Goal: Task Accomplishment & Management: Complete application form

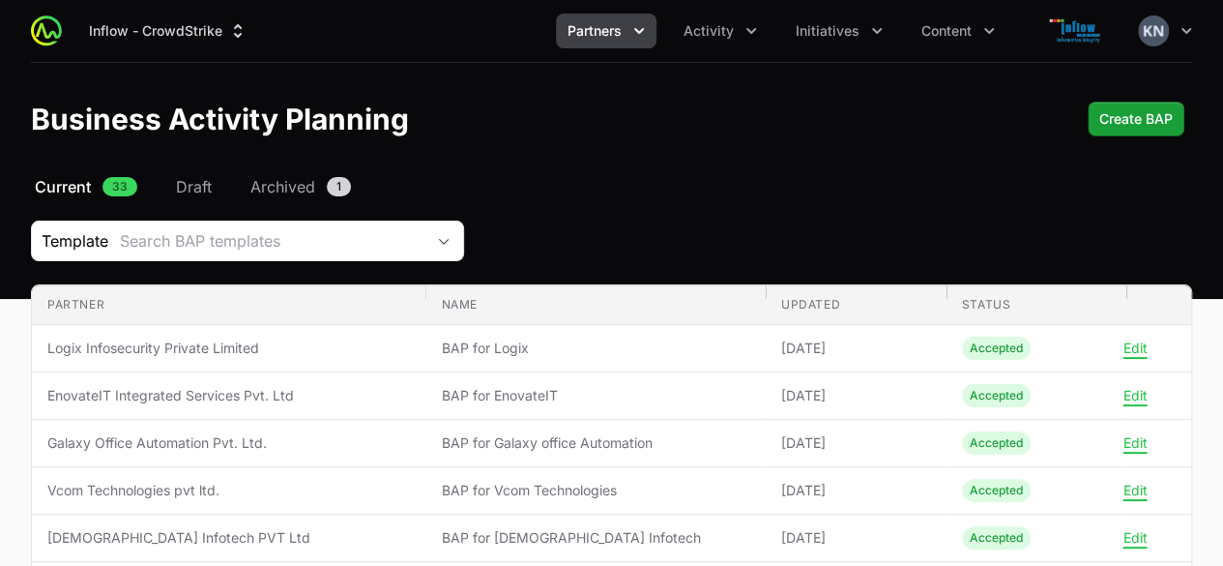
click at [637, 36] on icon "Partners menu" at bounding box center [639, 30] width 19 height 19
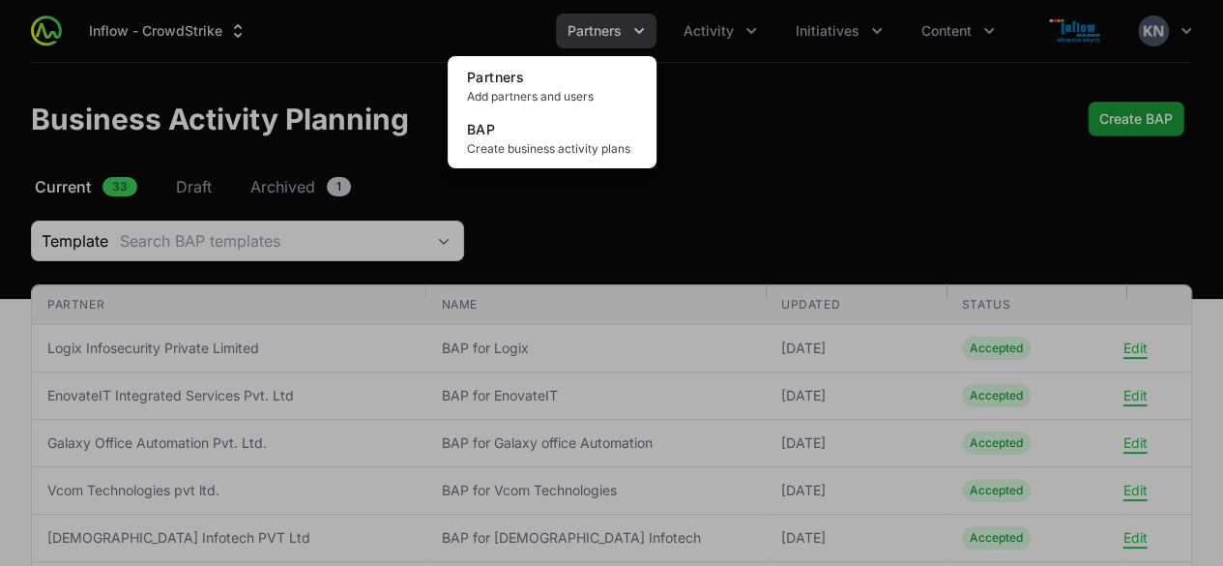
click at [752, 26] on div "Partners menu" at bounding box center [611, 283] width 1223 height 566
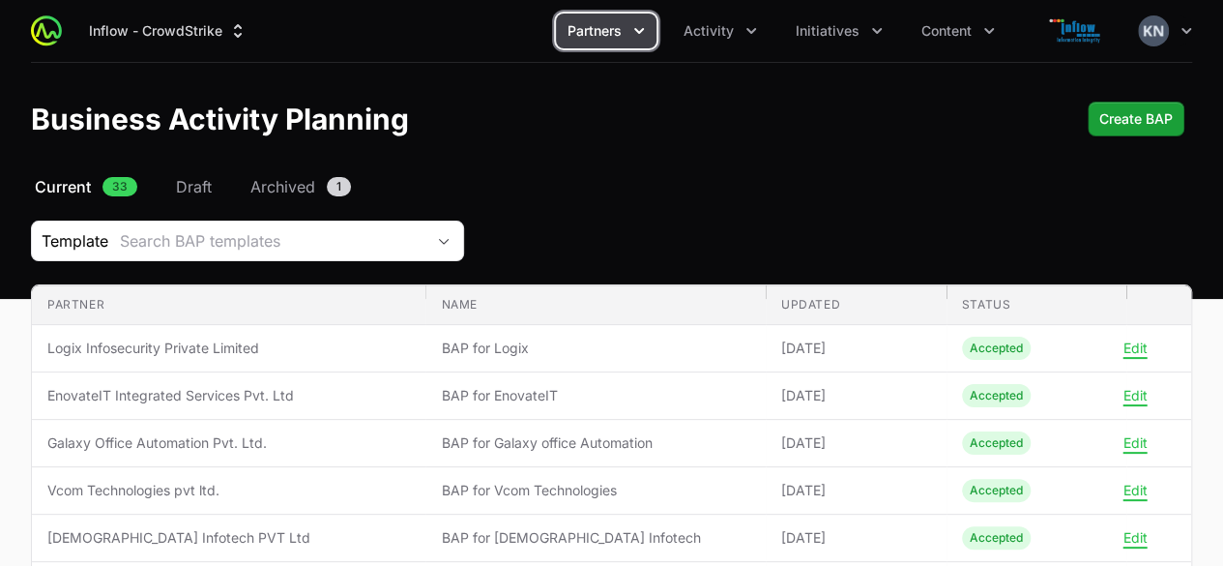
click at [752, 26] on icon "Activity menu" at bounding box center [751, 30] width 19 height 19
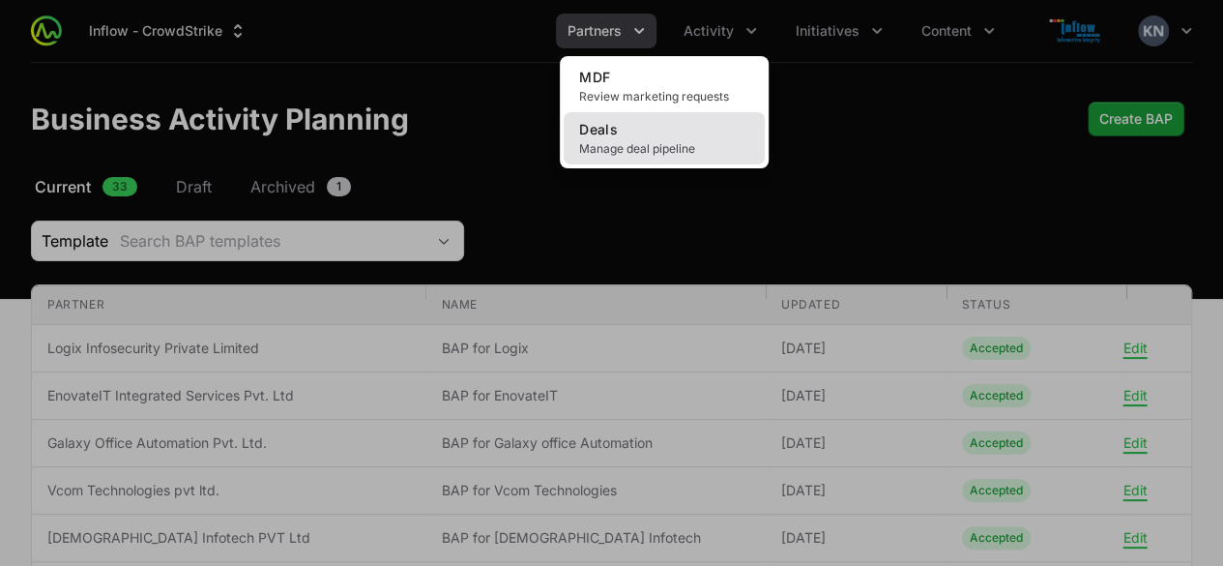
click at [667, 126] on link "Deals Manage deal pipeline" at bounding box center [664, 138] width 201 height 52
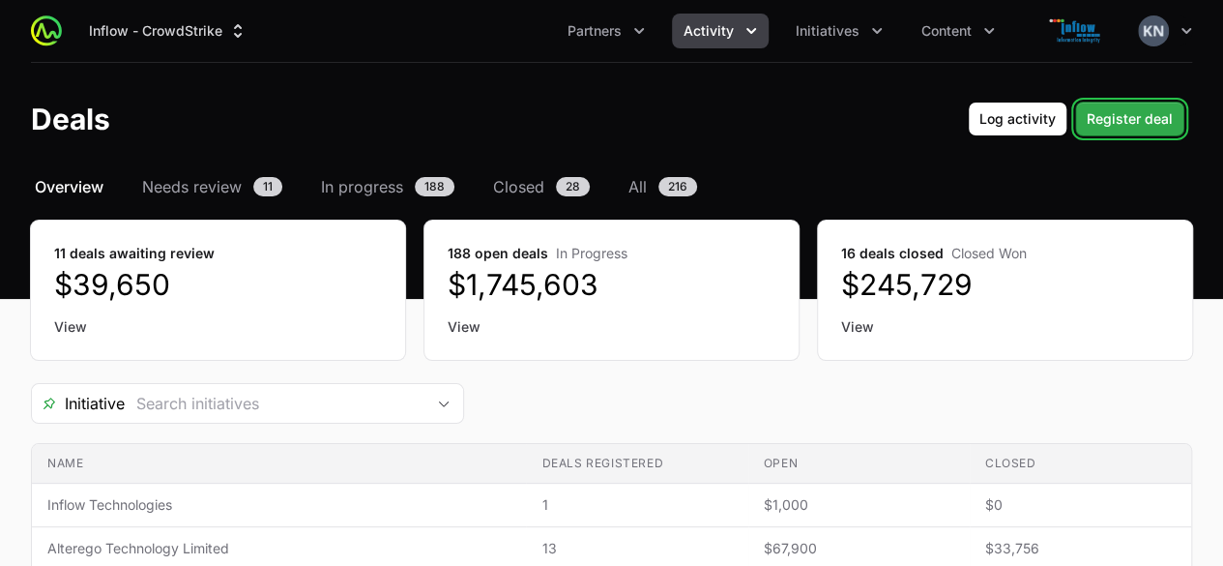
click at [1130, 117] on span "Register deal" at bounding box center [1130, 118] width 86 height 23
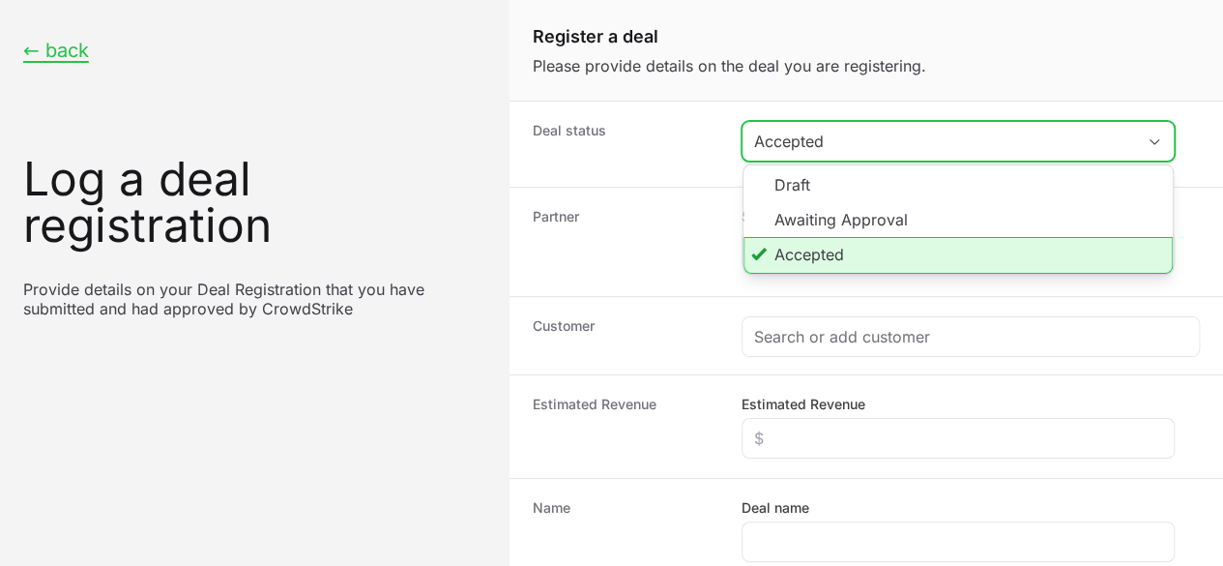
click at [813, 138] on div "Accepted" at bounding box center [944, 141] width 381 height 23
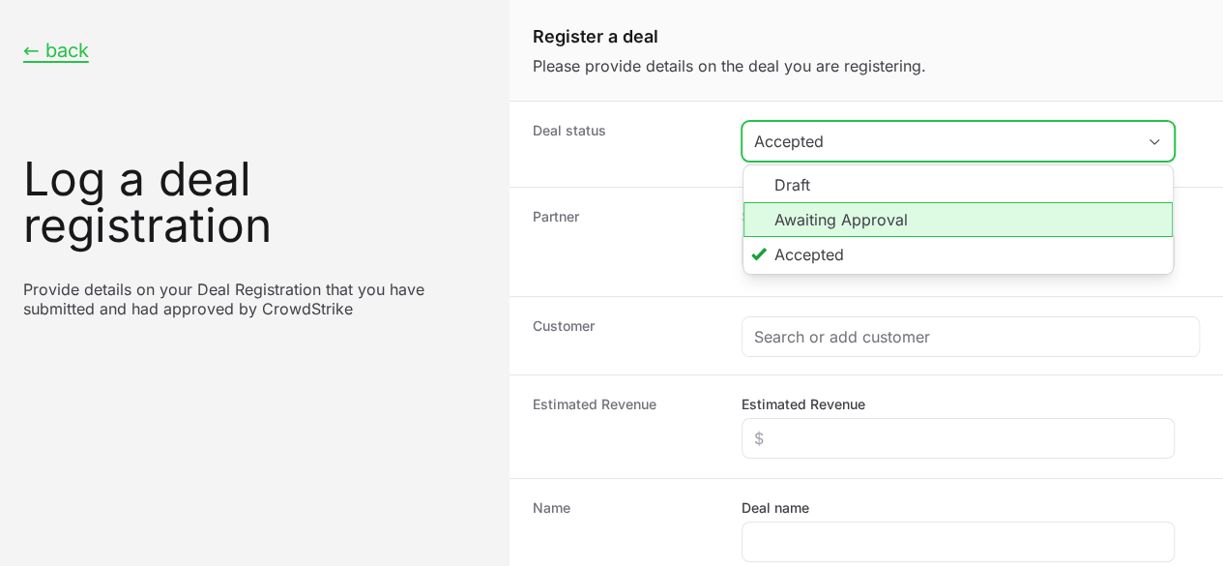
click at [803, 216] on li "Awaiting Approval" at bounding box center [958, 219] width 429 height 35
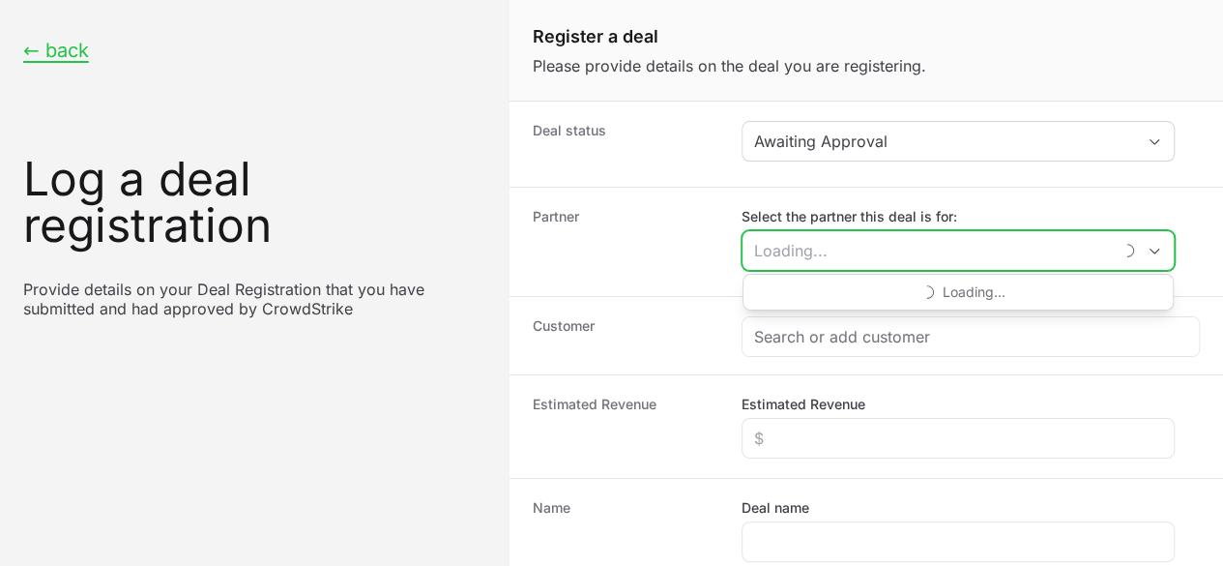
click at [826, 252] on input "Select the partner this deal is for:" at bounding box center [927, 250] width 369 height 39
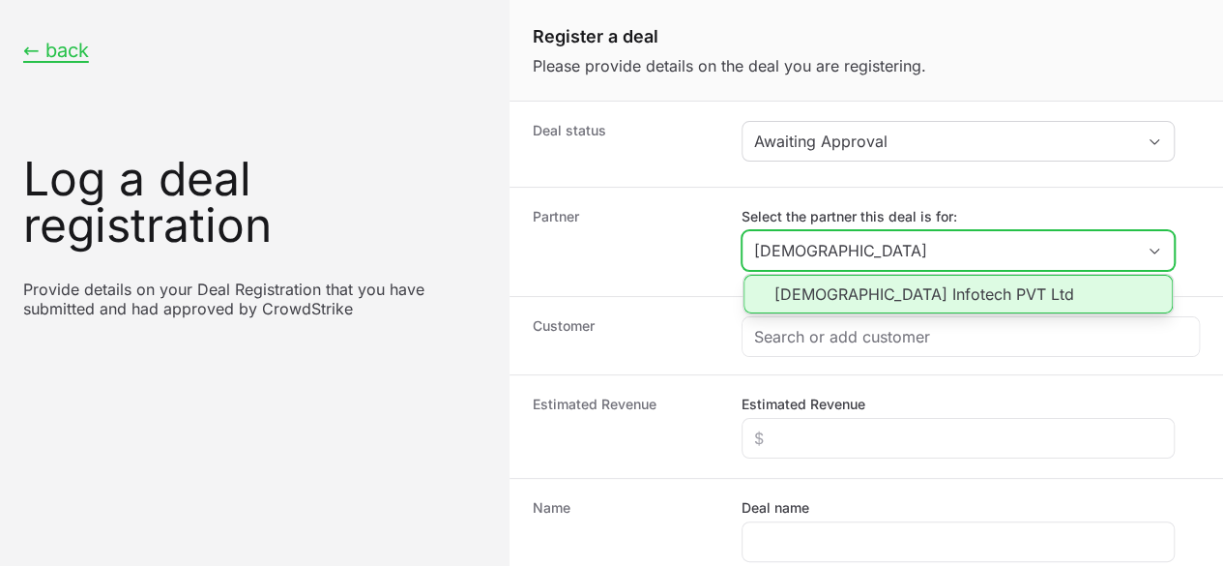
click at [835, 283] on li "[DEMOGRAPHIC_DATA] Infotech PVT Ltd" at bounding box center [958, 294] width 429 height 39
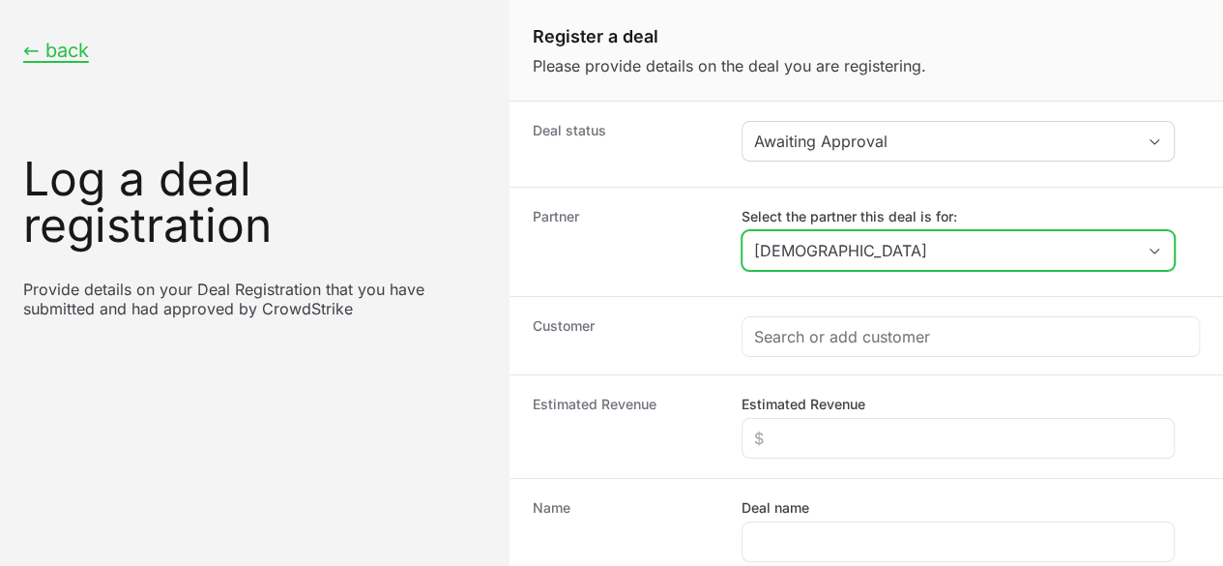
type input "[DEMOGRAPHIC_DATA] Infotech PVT Ltd"
paste input "Krishna Antioxidants Pvt. Ltd."
drag, startPoint x: 984, startPoint y: 245, endPoint x: 466, endPoint y: 303, distance: 520.6
click at [466, 303] on div "← back Log a deal registration Provide details on your Deal Registration that y…" at bounding box center [611, 430] width 1223 height 860
type input "[DEMOGRAPHIC_DATA] Infotech PVT Ltd"
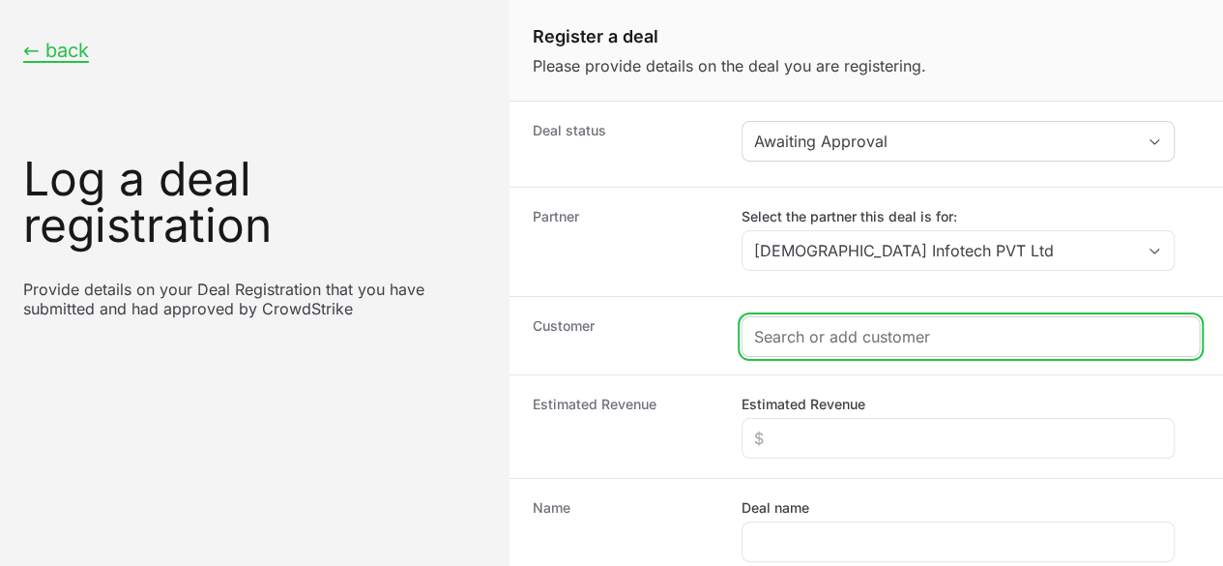
click at [814, 332] on input "Create activity form" at bounding box center [970, 336] width 433 height 23
paste input "Krishna Antioxidants Pvt. Ltd."
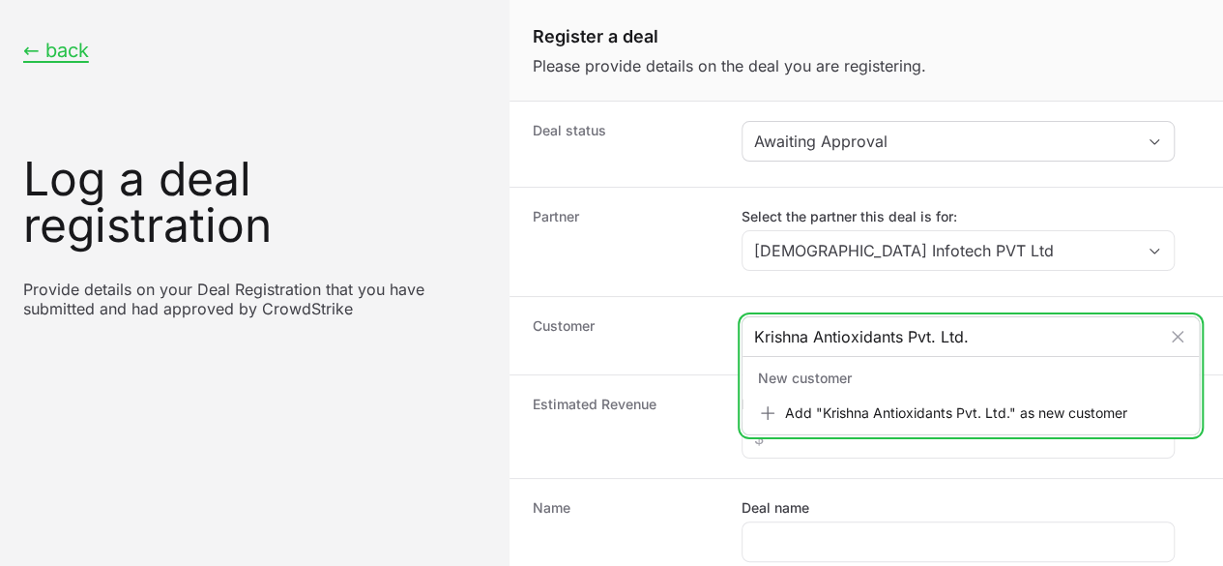
type input "Krishna Antioxidants Pvt. Ltd."
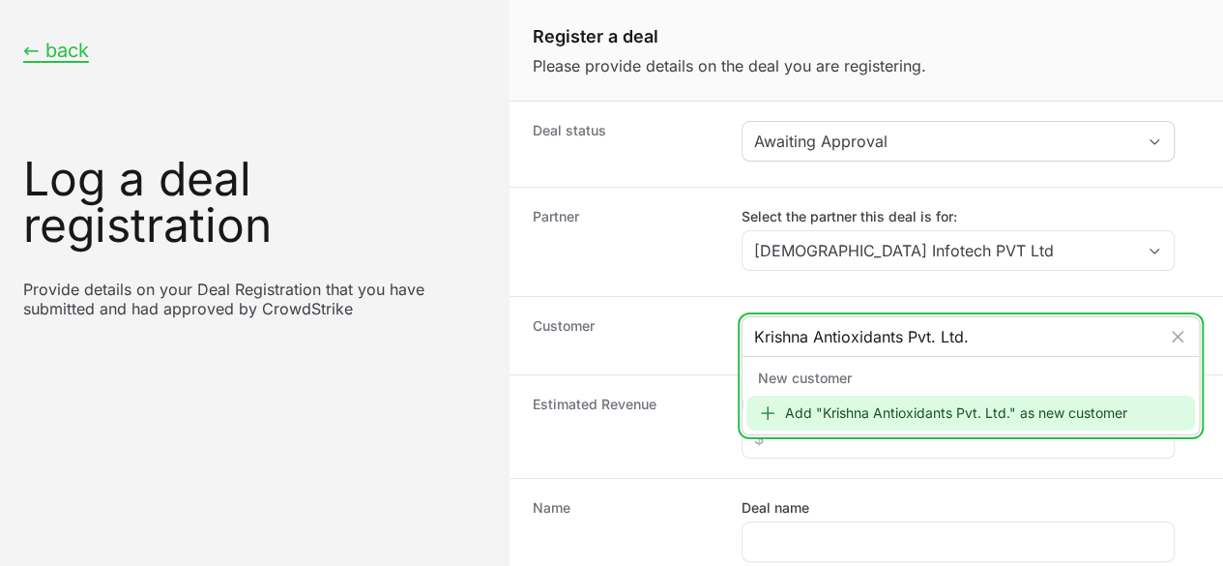
click at [770, 407] on icon "Create activity form" at bounding box center [767, 412] width 19 height 19
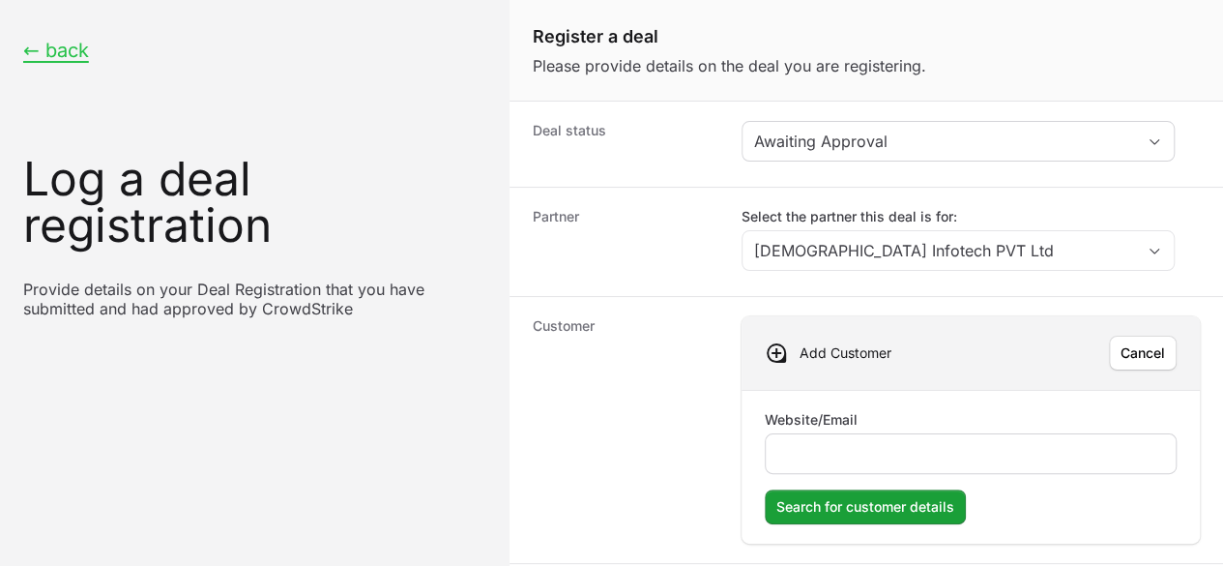
click at [826, 436] on div "Create activity form" at bounding box center [971, 453] width 412 height 41
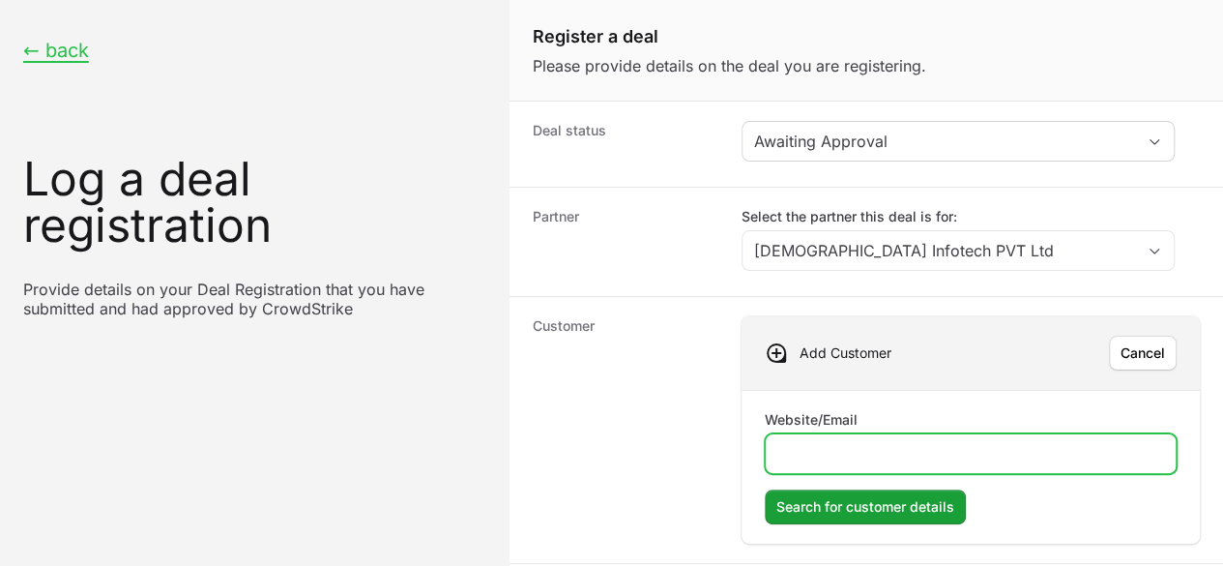
click at [821, 453] on input "Website/Email" at bounding box center [971, 453] width 387 height 23
paste input "[URL][DOMAIN_NAME]"
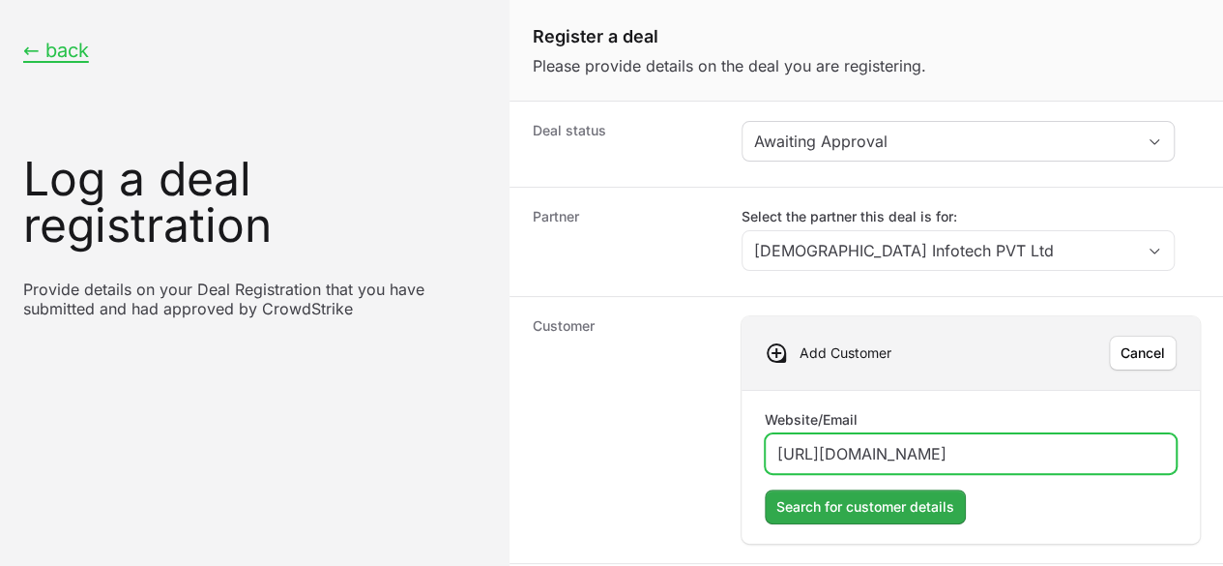
type input "[URL][DOMAIN_NAME]"
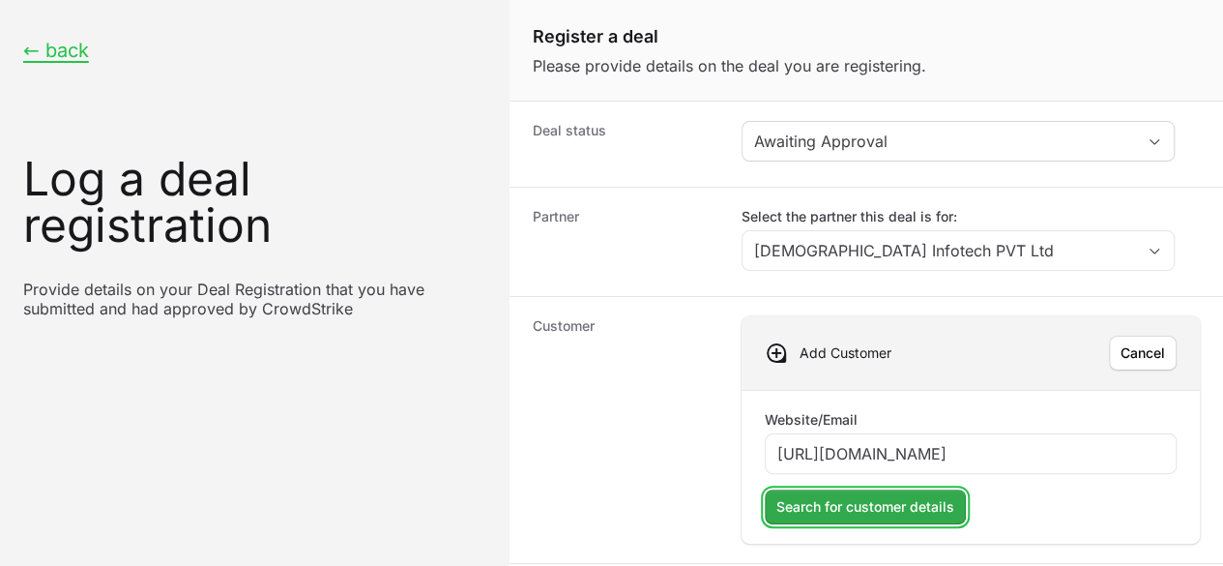
click at [841, 510] on span "Search for customer details" at bounding box center [866, 506] width 178 height 23
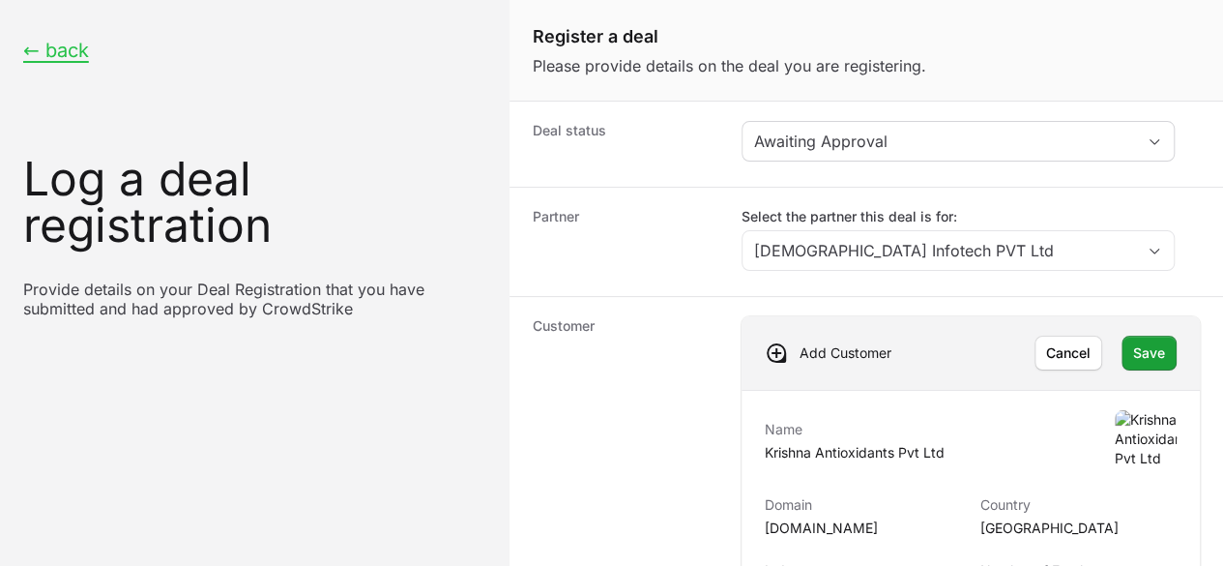
scroll to position [81, 0]
click at [1138, 341] on span "Save" at bounding box center [1149, 352] width 32 height 23
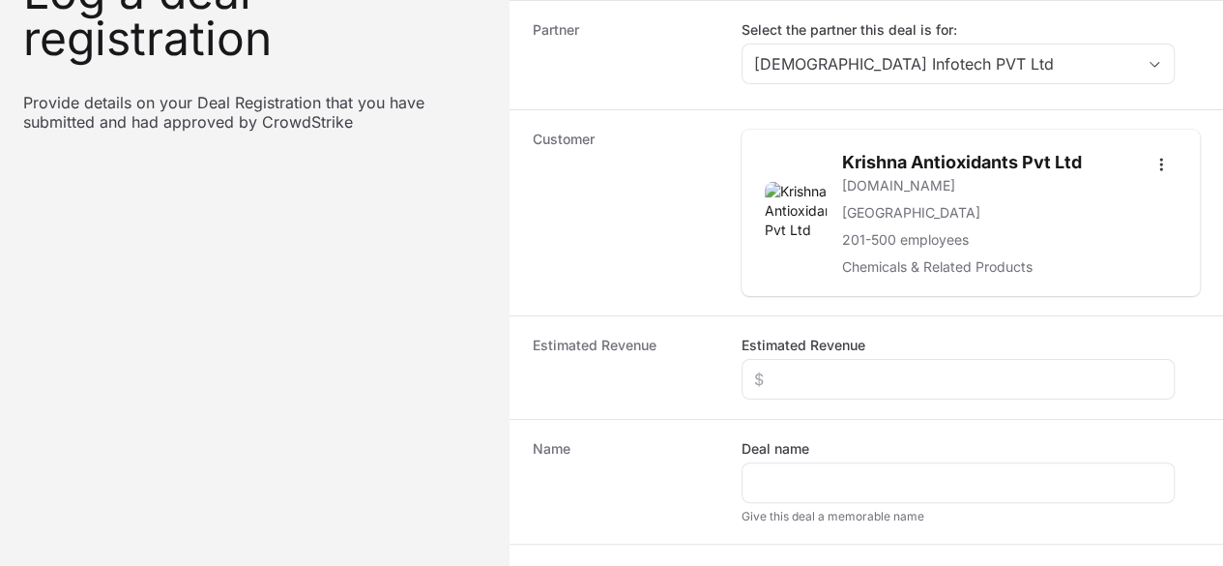
scroll to position [188, 0]
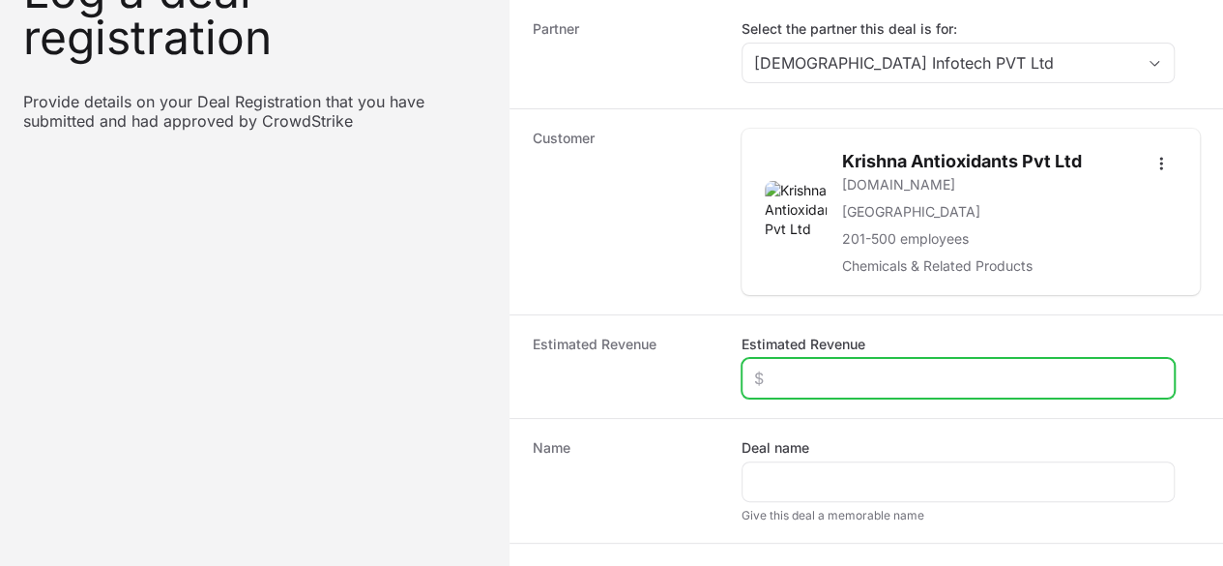
click at [799, 367] on input "Estimated Revenue" at bounding box center [958, 378] width 408 height 23
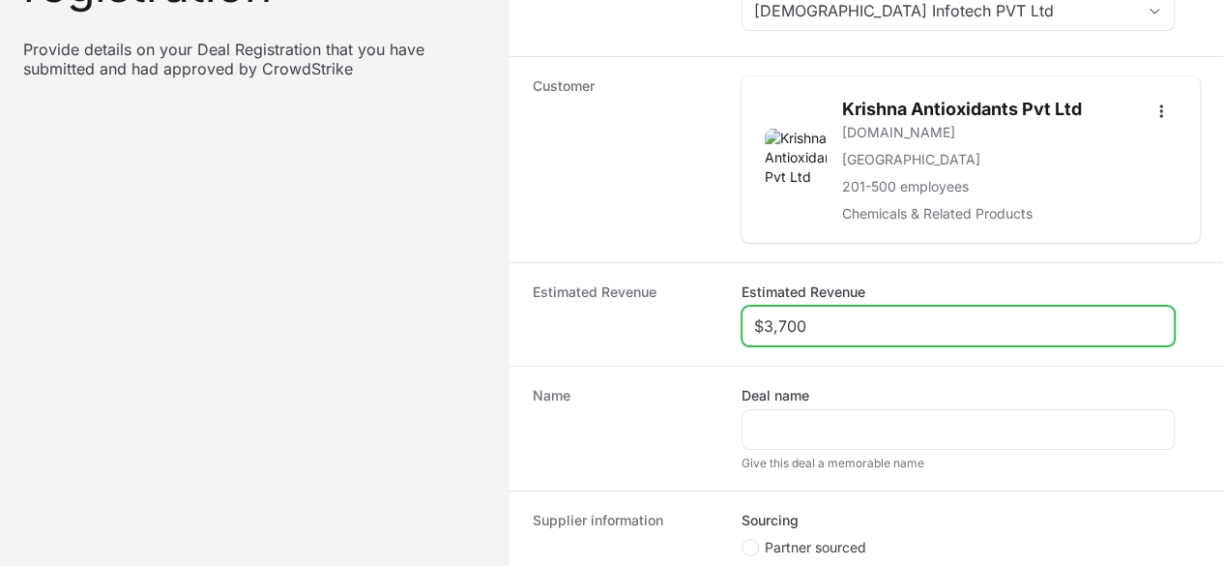
type input "$3,700"
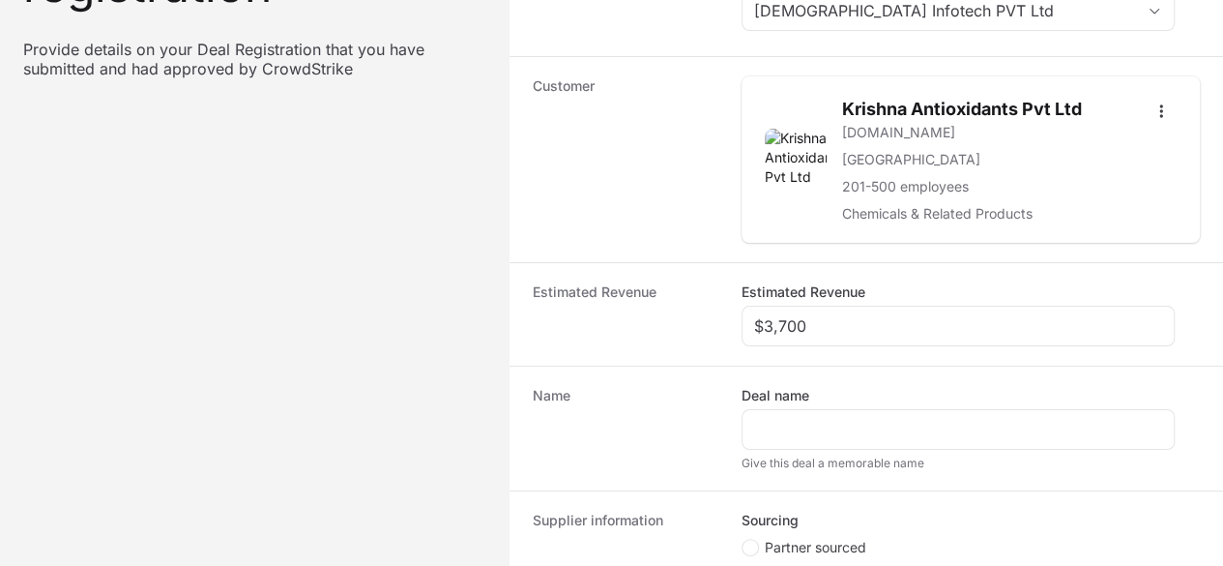
drag, startPoint x: 794, startPoint y: 341, endPoint x: 801, endPoint y: 320, distance: 22.3
click at [801, 320] on html "← back Log a deal registration Provide details on your Deal Registration that y…" at bounding box center [611, 253] width 1223 height 987
click at [801, 386] on div "Deal name" at bounding box center [958, 418] width 433 height 64
click at [962, 386] on div "Deal name" at bounding box center [958, 418] width 433 height 64
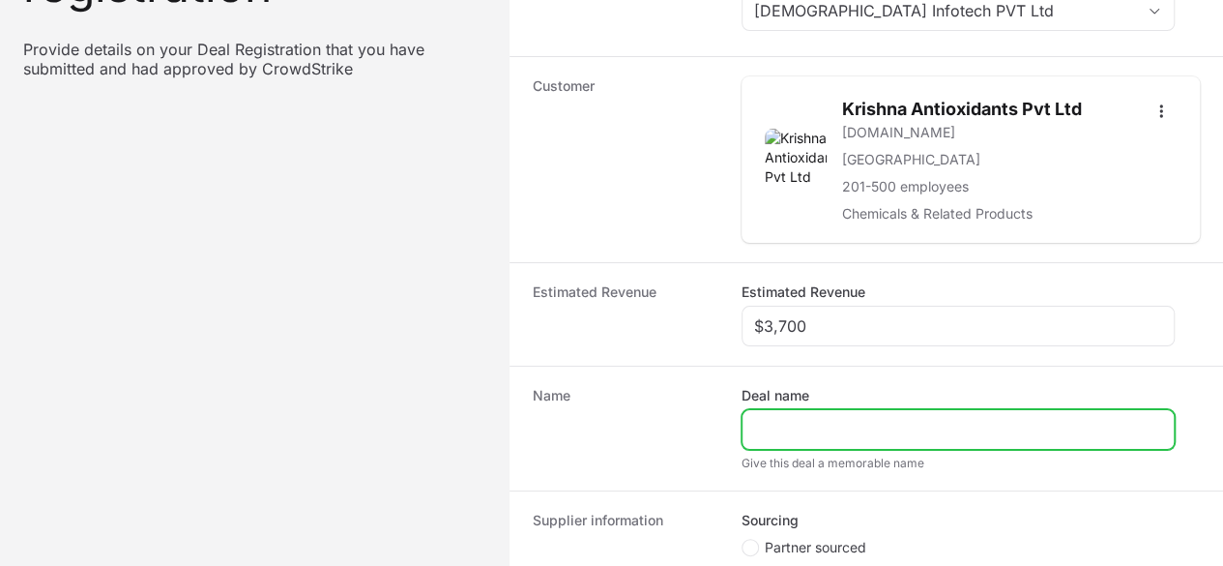
click at [969, 418] on input "Deal name" at bounding box center [958, 429] width 408 height 23
type input "[DEMOGRAPHIC_DATA]- [DEMOGRAPHIC_DATA] Antioxidants"
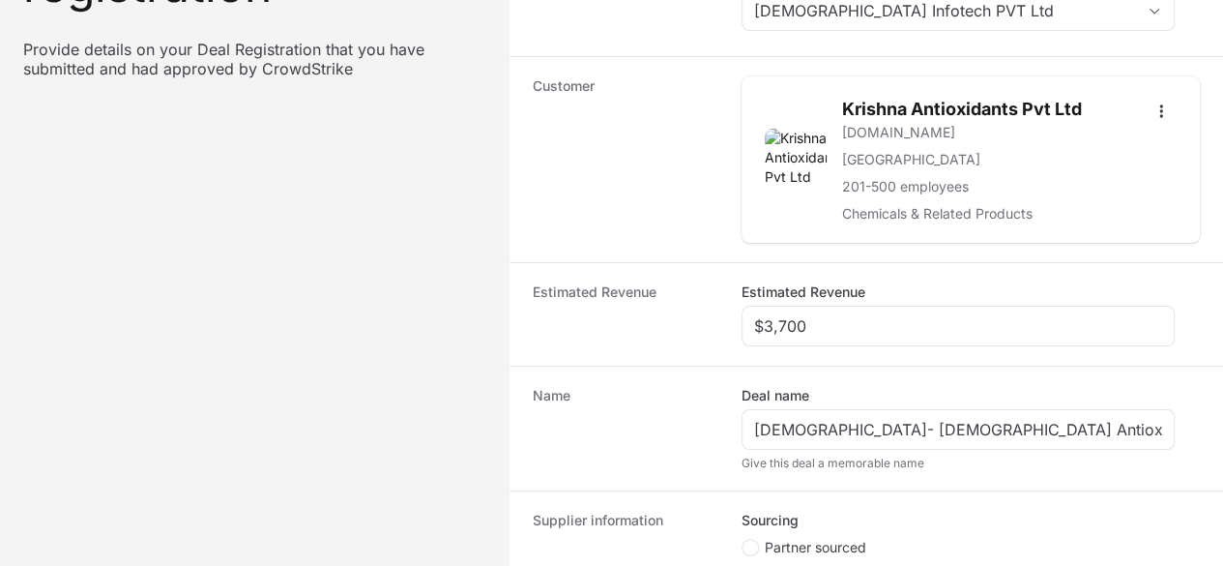
click at [760, 539] on span "Create activity form" at bounding box center [753, 547] width 23 height 17
click at [744, 539] on input "Partner sourced" at bounding box center [743, 540] width 2 height 2
radio input "true"
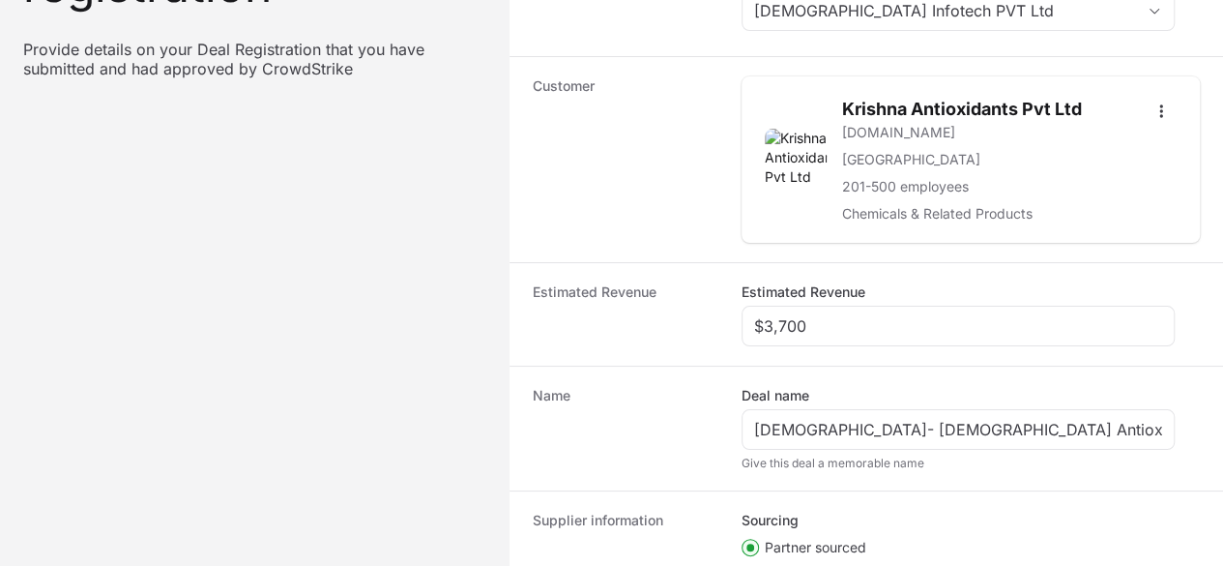
paste input "DR-4e6734b8"
type input "DR-4e6734b8"
